Goal: Information Seeking & Learning: Learn about a topic

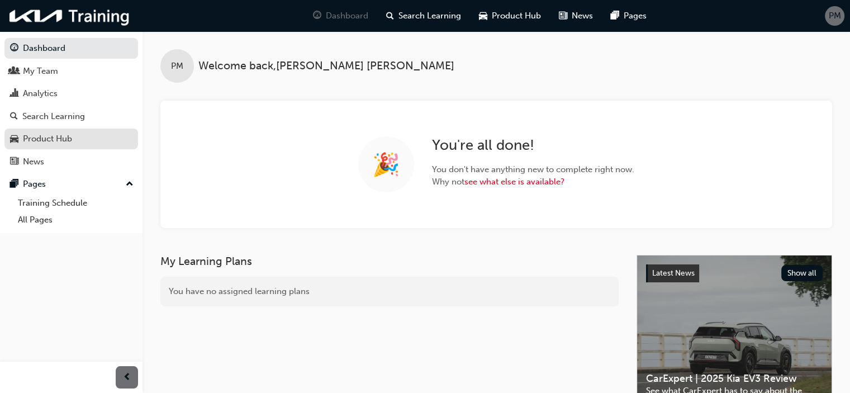
click at [69, 144] on div "Product Hub" at bounding box center [47, 138] width 49 height 13
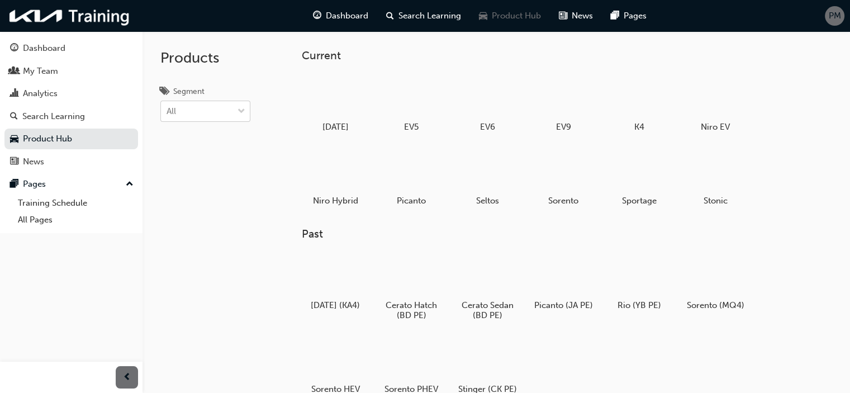
click at [239, 106] on span "down-icon" at bounding box center [242, 112] width 8 height 15
click at [168, 106] on input "Segment All" at bounding box center [167, 111] width 1 height 10
click at [237, 111] on div at bounding box center [241, 111] width 17 height 20
click at [168, 111] on input "Segment 0 results available. Select is focused ,type to refine list, press Down…" at bounding box center [167, 111] width 1 height 10
click at [64, 113] on div "Search Learning" at bounding box center [53, 116] width 63 height 13
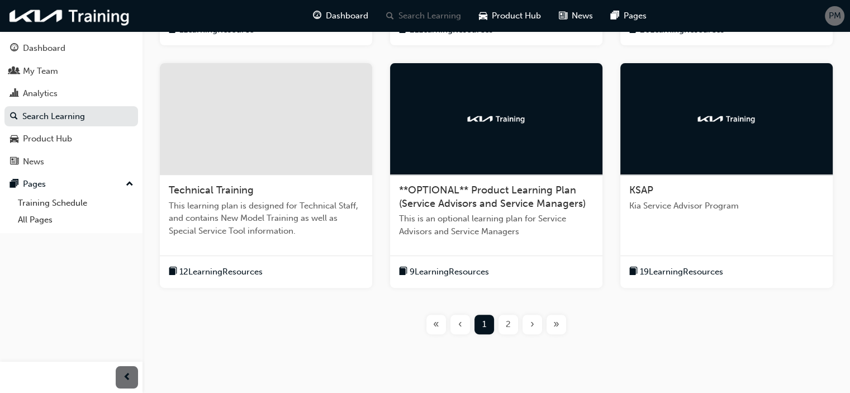
scroll to position [414, 0]
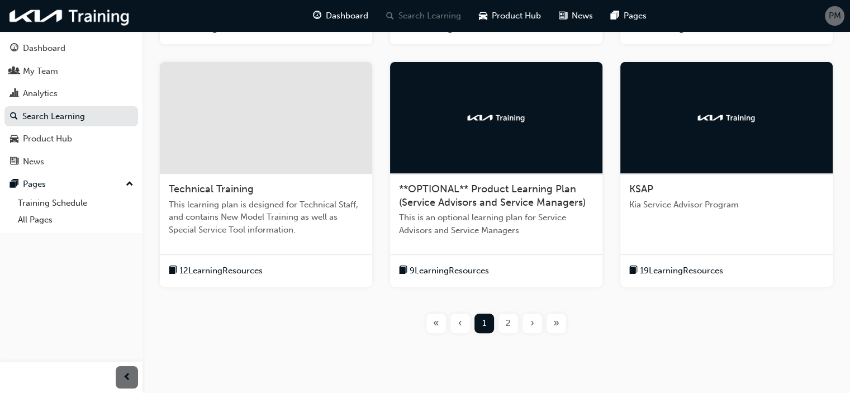
click at [504, 321] on div "2" at bounding box center [509, 324] width 20 height 20
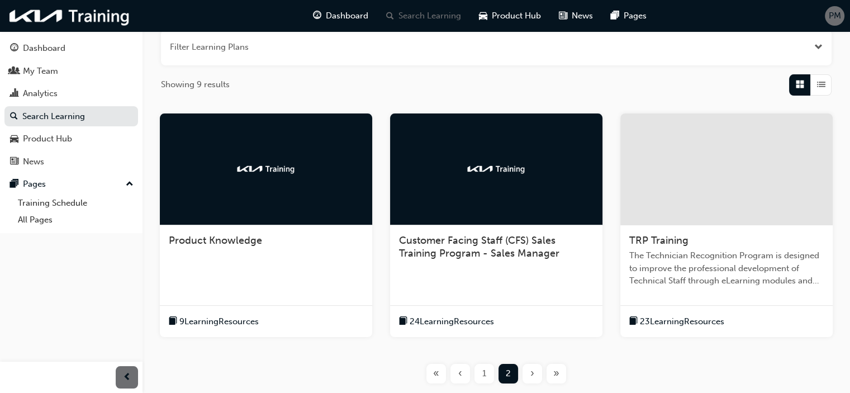
scroll to position [144, 0]
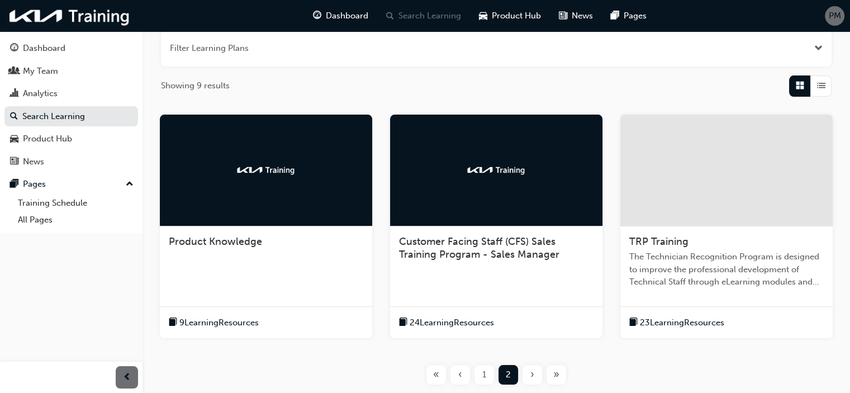
click at [210, 320] on span "9 Learning Resources" at bounding box center [218, 322] width 79 height 13
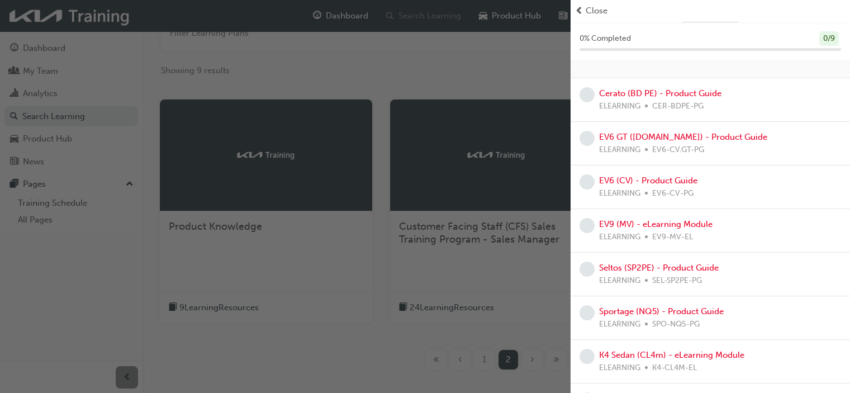
scroll to position [0, 0]
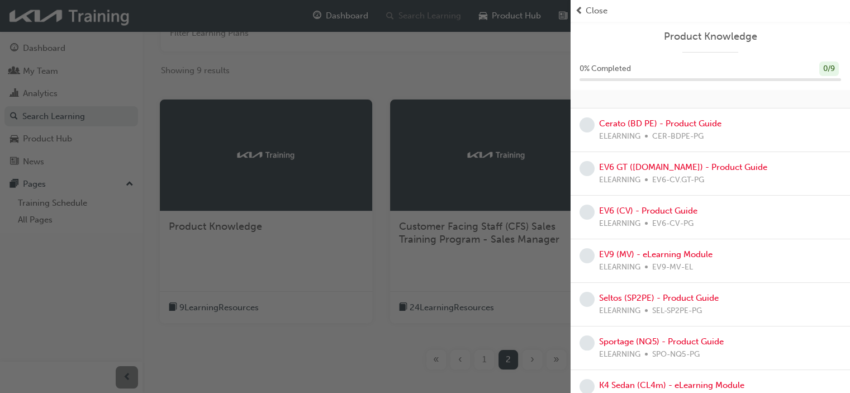
click at [586, 11] on span "Close" at bounding box center [597, 10] width 22 height 13
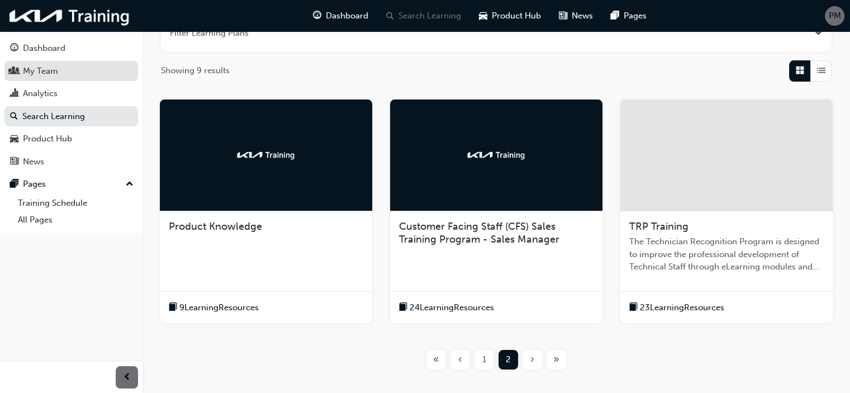
click at [47, 77] on div "My Team" at bounding box center [40, 71] width 35 height 13
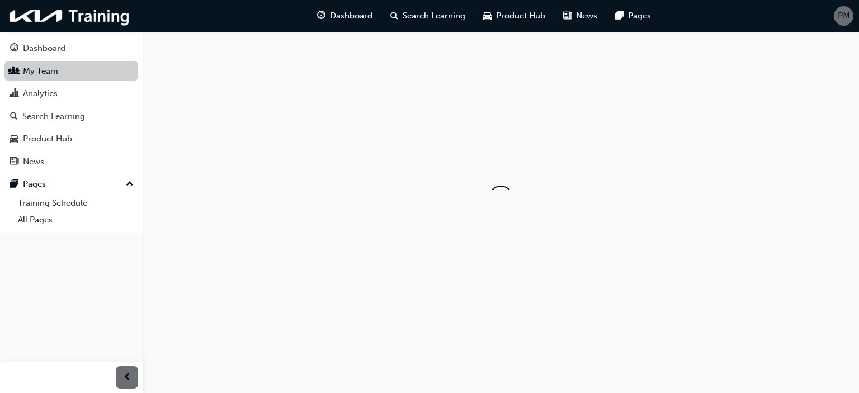
click at [47, 77] on link "My Team" at bounding box center [71, 71] width 134 height 21
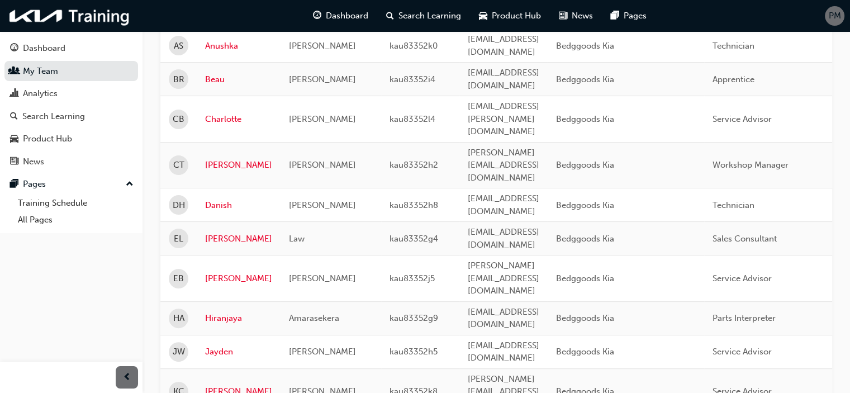
scroll to position [234, 0]
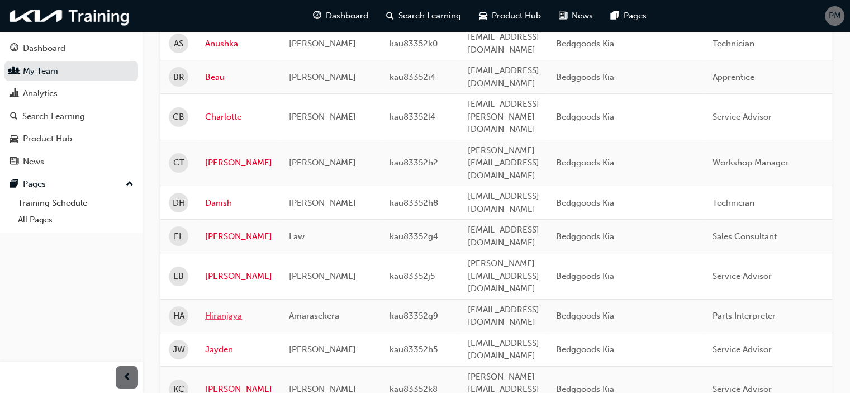
click at [230, 310] on link "Hiranjaya" at bounding box center [238, 316] width 67 height 13
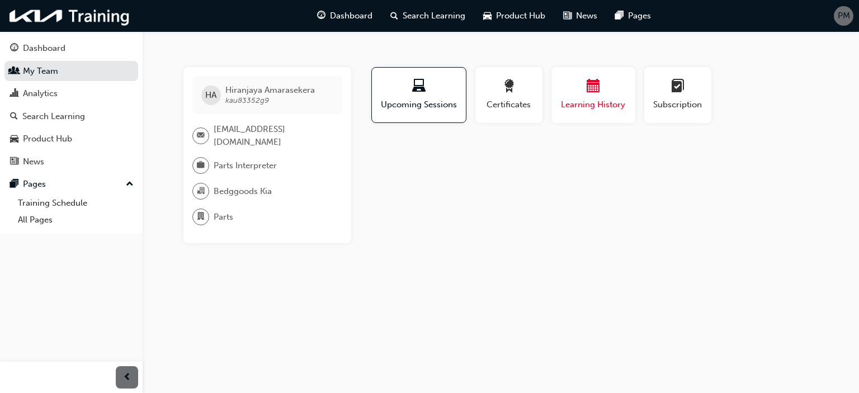
click at [599, 87] on span "calendar-icon" at bounding box center [592, 86] width 13 height 15
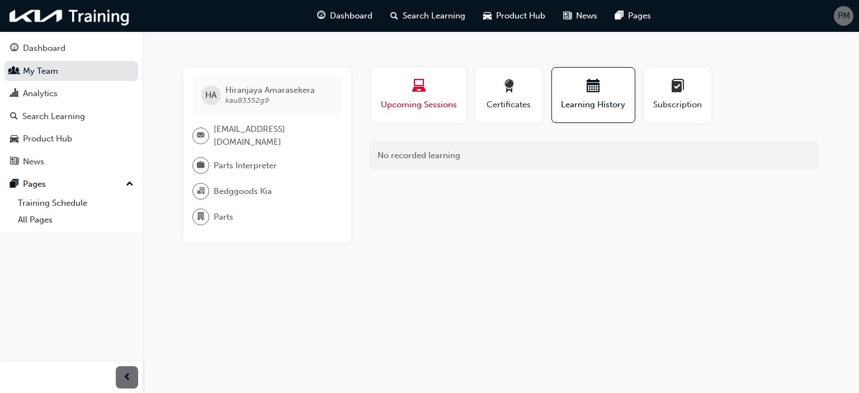
click at [433, 88] on div "button" at bounding box center [419, 87] width 78 height 17
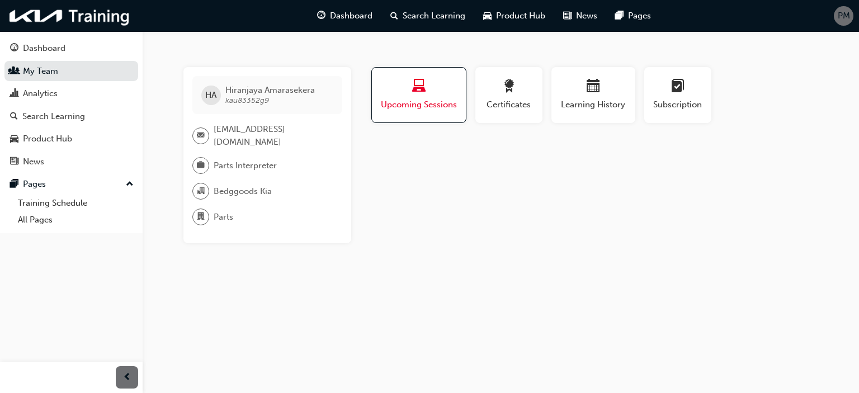
click at [433, 88] on div "button" at bounding box center [418, 87] width 77 height 17
click at [495, 95] on div "button" at bounding box center [509, 87] width 50 height 17
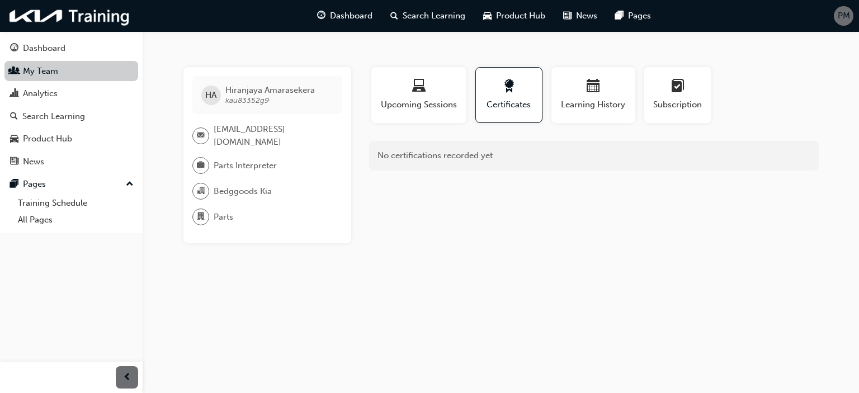
click at [51, 75] on link "My Team" at bounding box center [71, 71] width 134 height 21
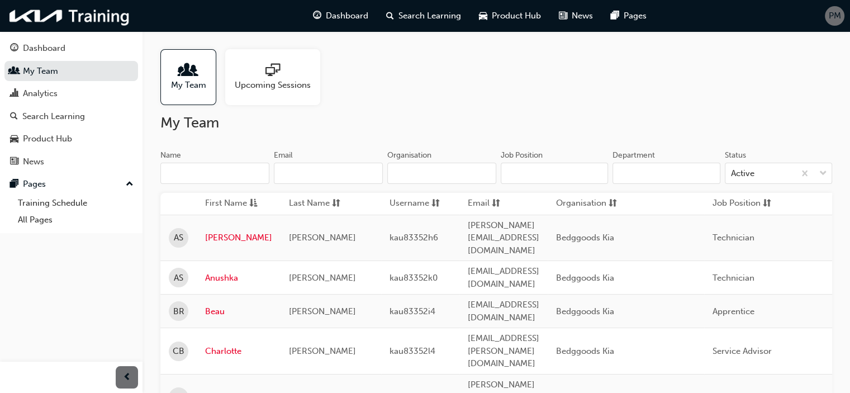
click at [249, 83] on span "Upcoming Sessions" at bounding box center [273, 85] width 76 height 13
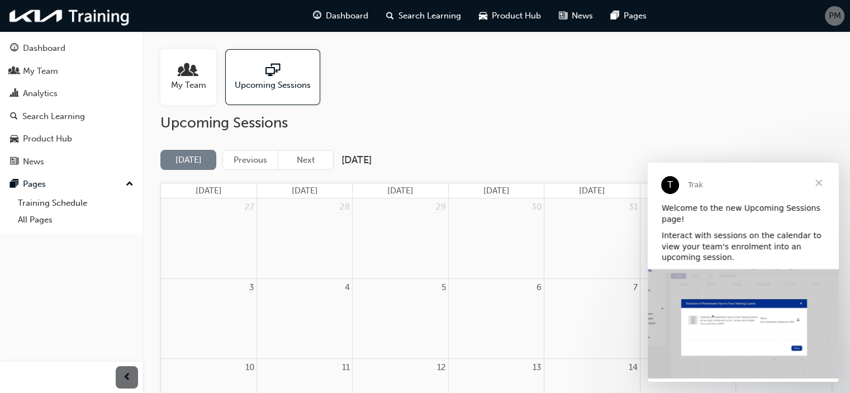
click at [822, 182] on span "Close" at bounding box center [819, 183] width 40 height 40
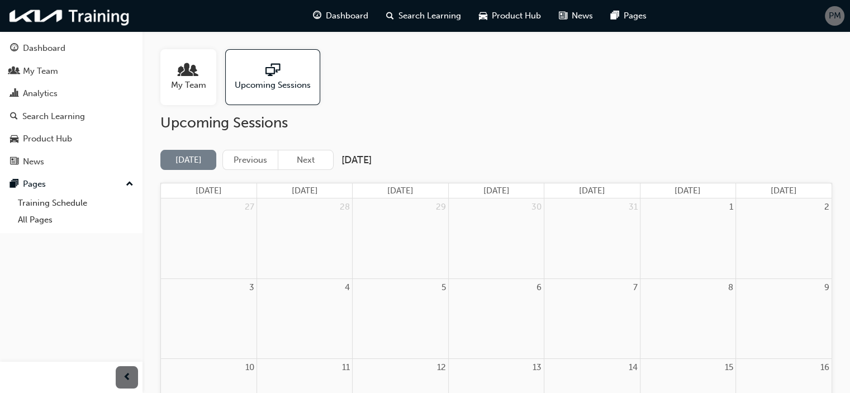
click at [190, 82] on span "My Team" at bounding box center [188, 85] width 35 height 13
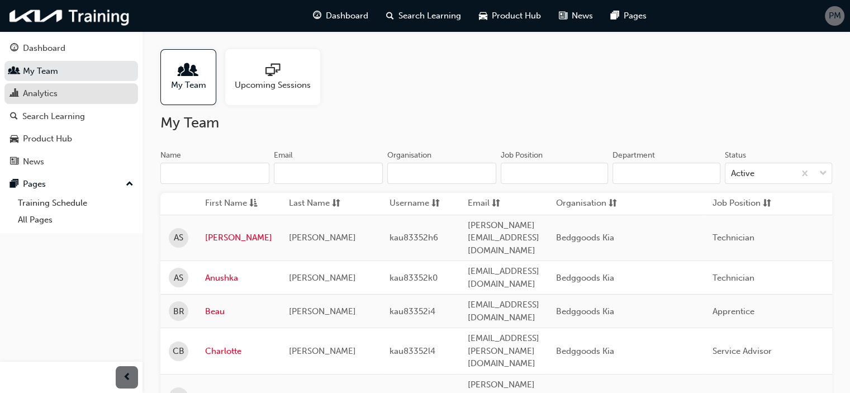
click at [37, 96] on div "Analytics" at bounding box center [40, 93] width 35 height 13
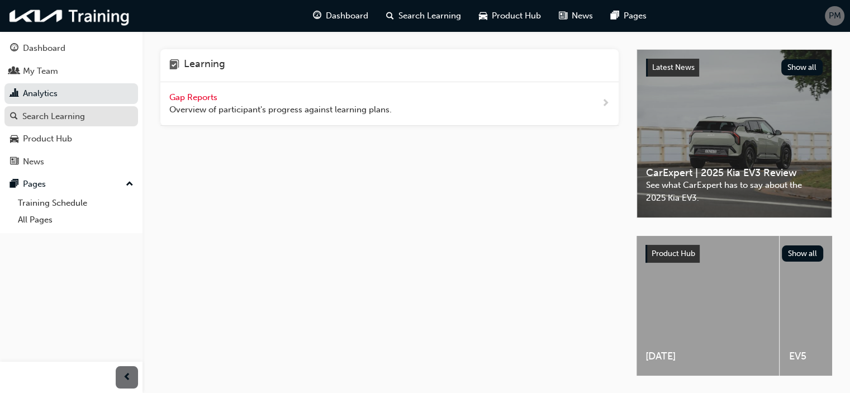
click at [38, 111] on div "Search Learning" at bounding box center [53, 116] width 63 height 13
